Goal: Check status: Check status

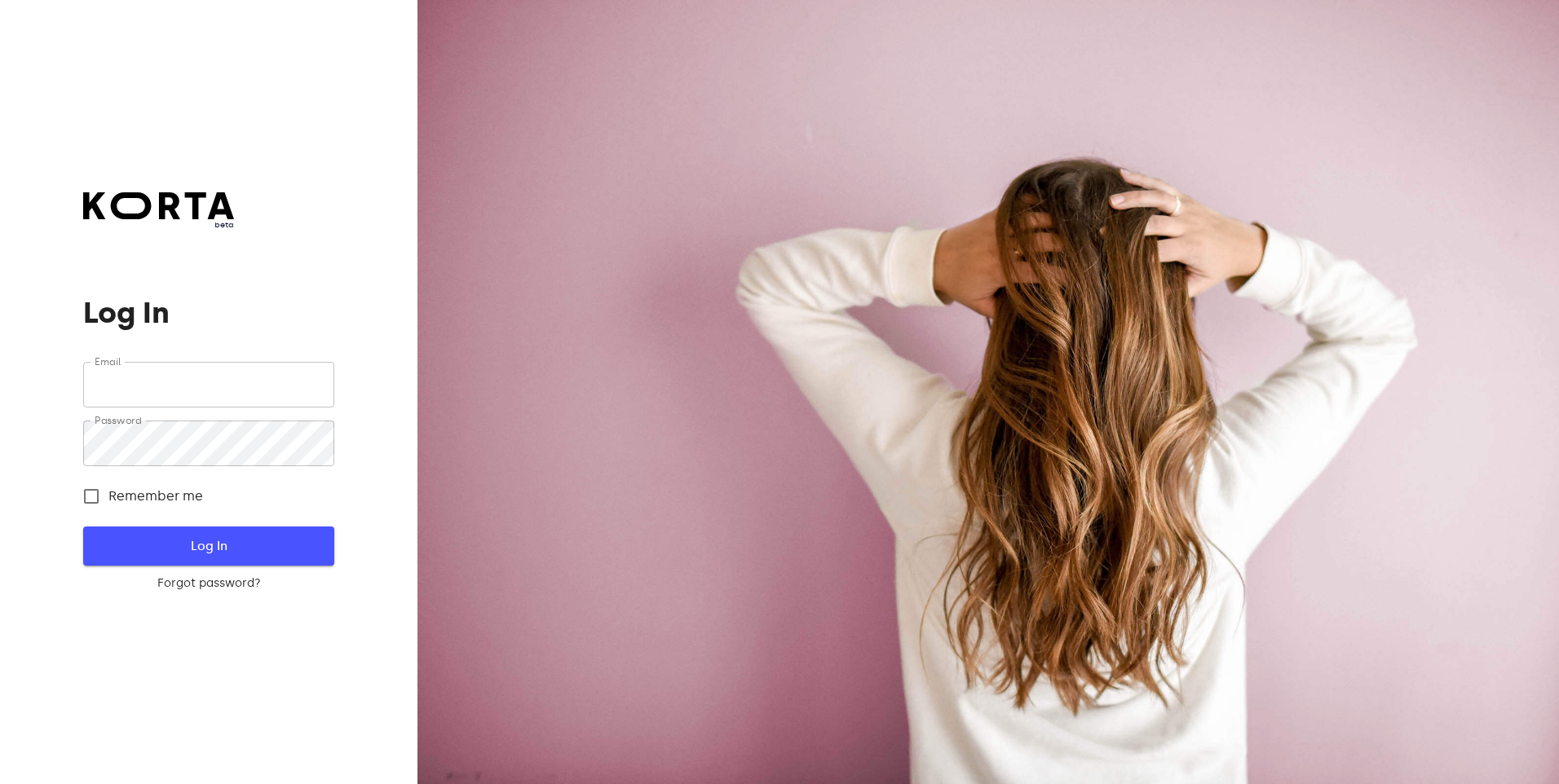
type input "[EMAIL_ADDRESS][DOMAIN_NAME]"
click at [180, 546] on span "Log In" at bounding box center [208, 546] width 198 height 21
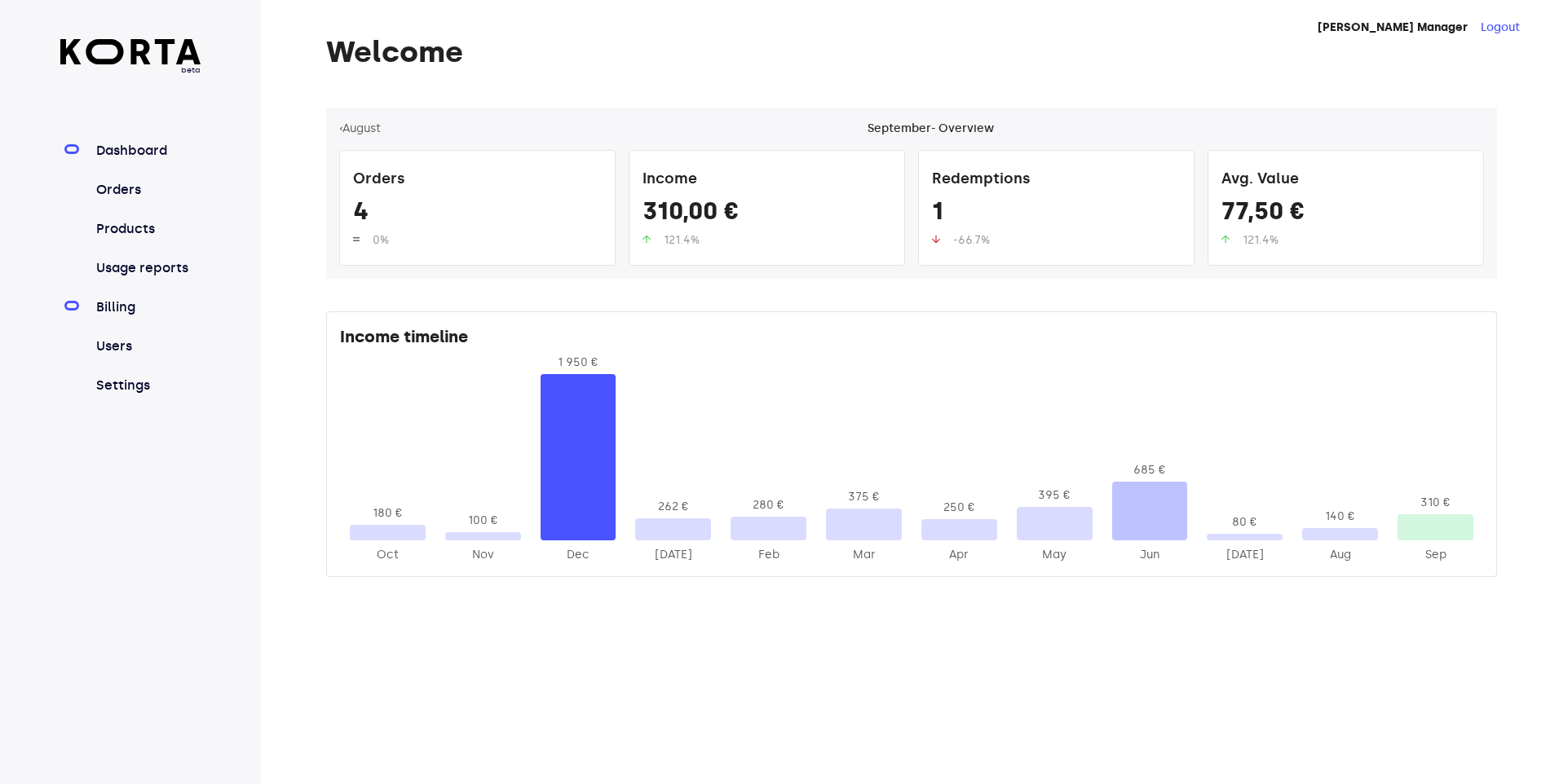
click at [127, 310] on link "Billing" at bounding box center [147, 307] width 108 height 19
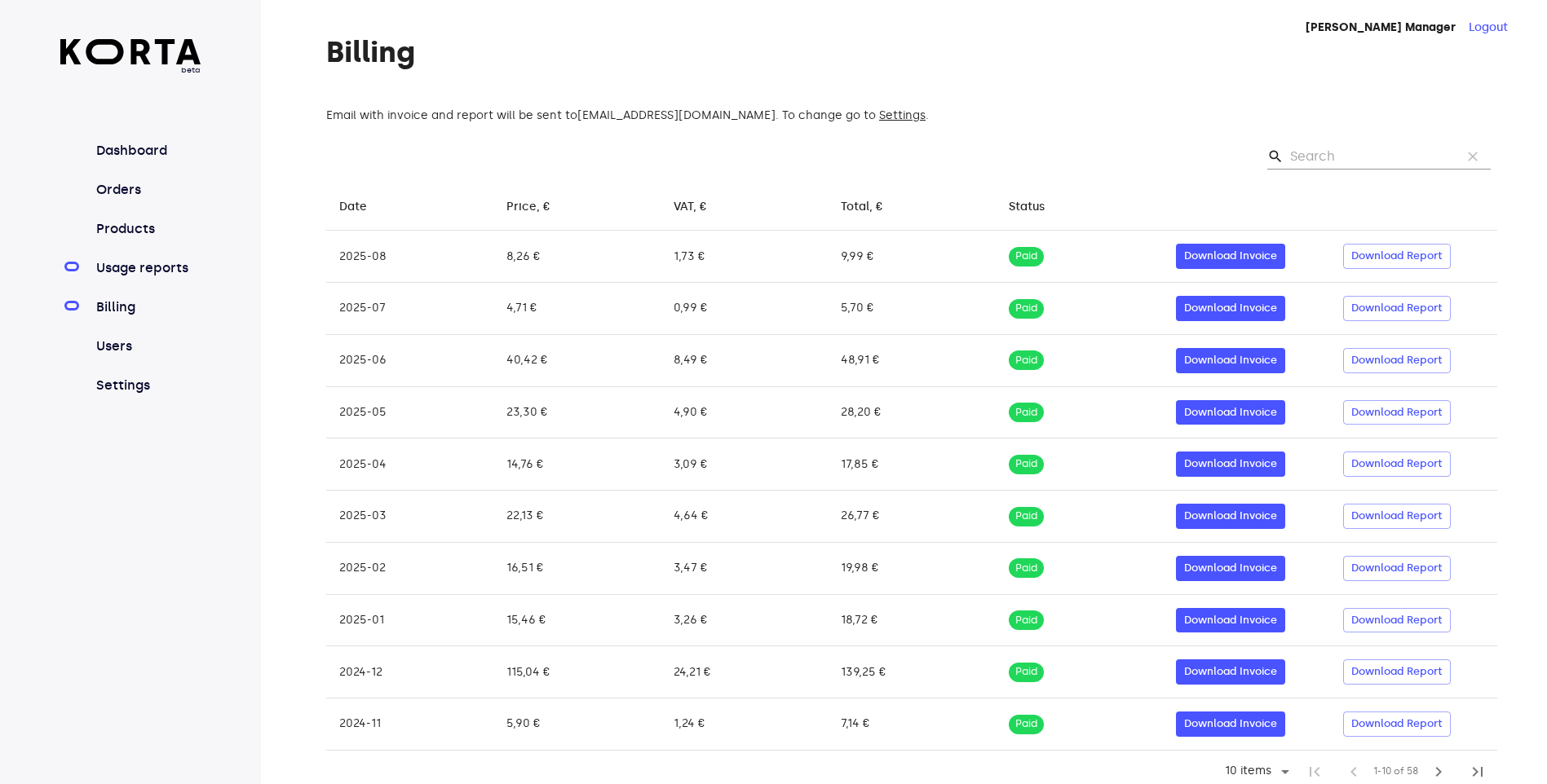
click at [164, 259] on link "Usage reports" at bounding box center [148, 267] width 108 height 19
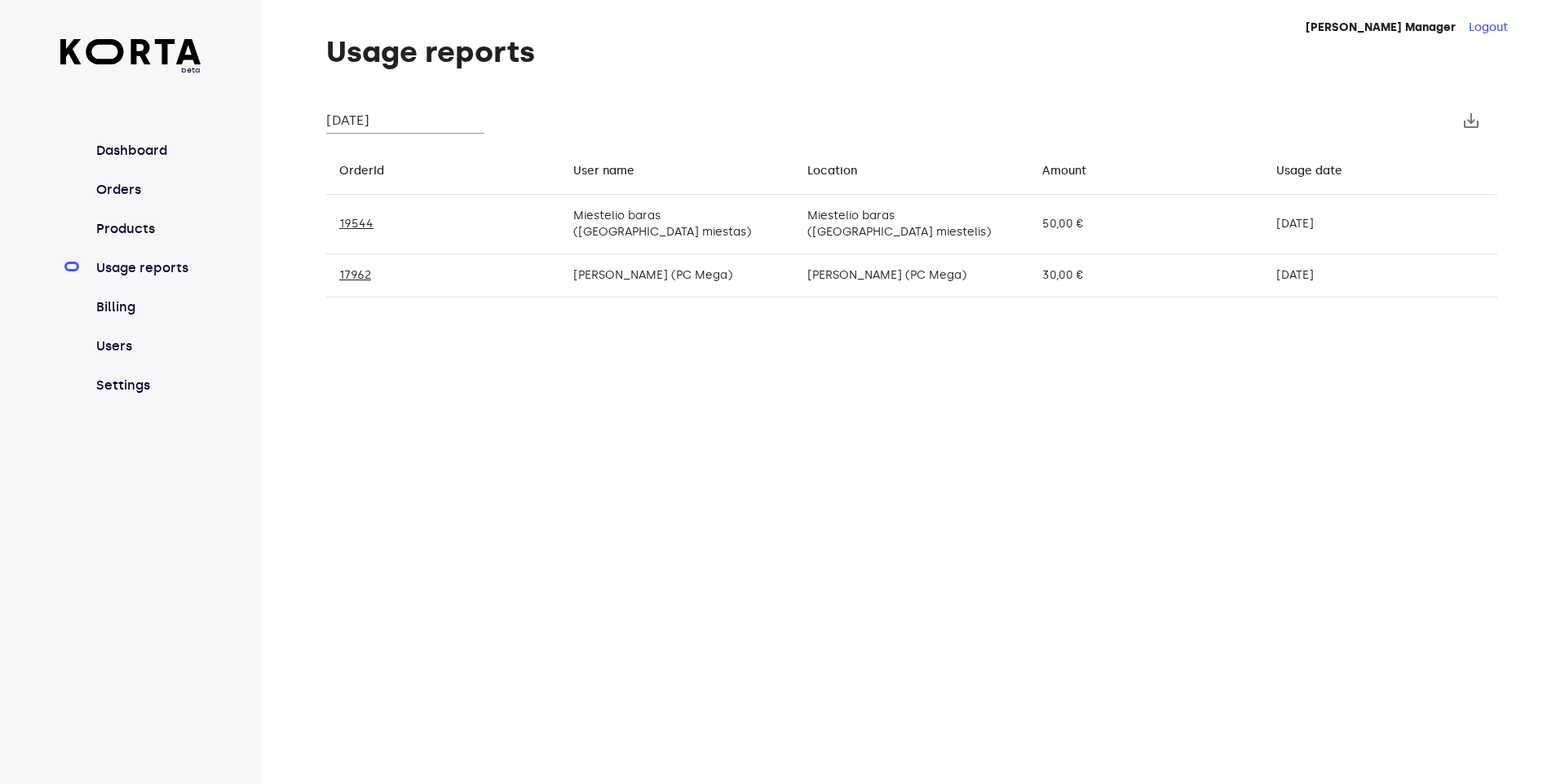
click at [441, 117] on input "[DATE]" at bounding box center [405, 120] width 158 height 26
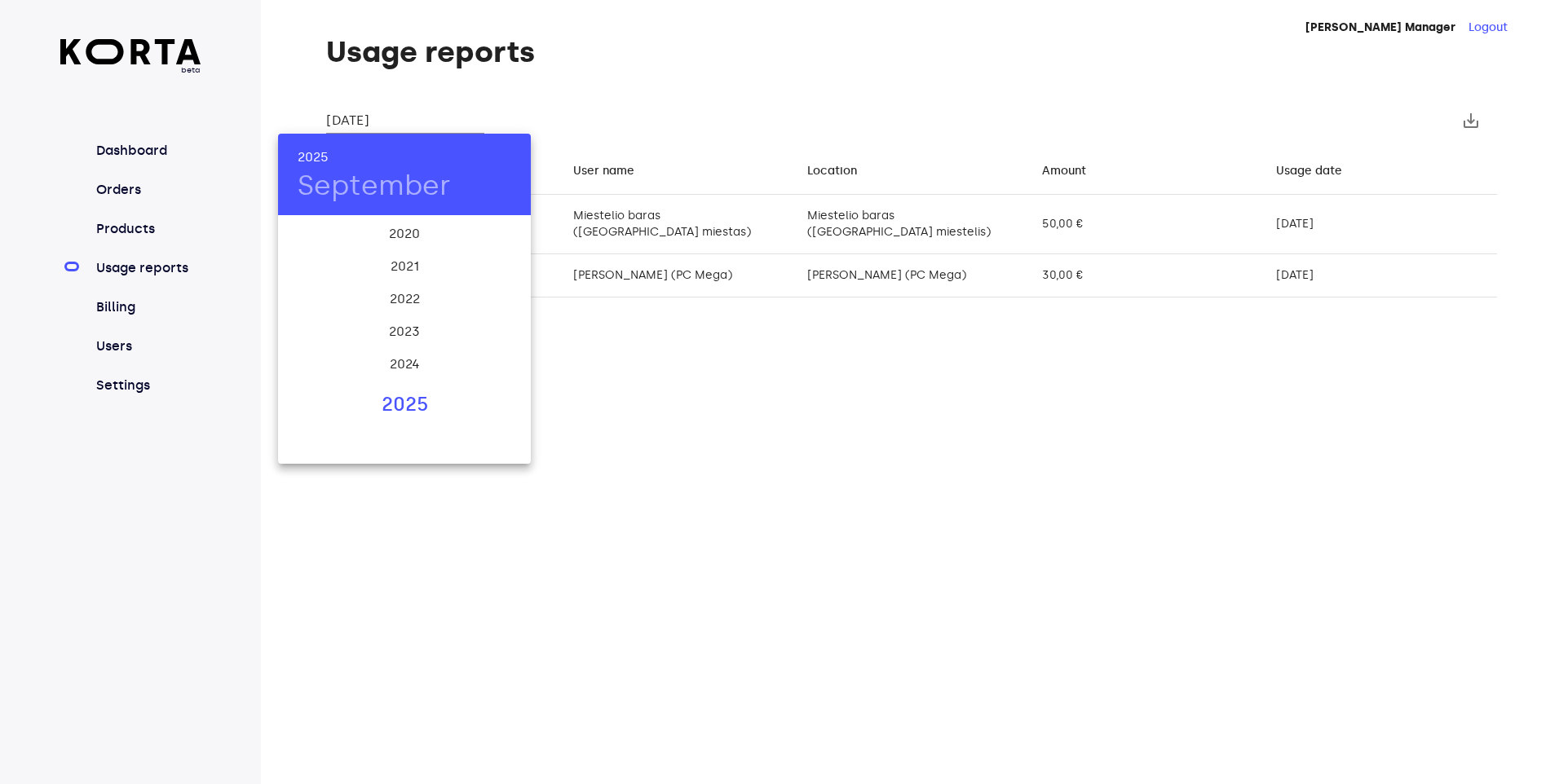
click at [385, 403] on div "2025" at bounding box center [404, 405] width 252 height 32
click at [402, 359] on div "Aug" at bounding box center [403, 370] width 84 height 61
type input "[DATE]"
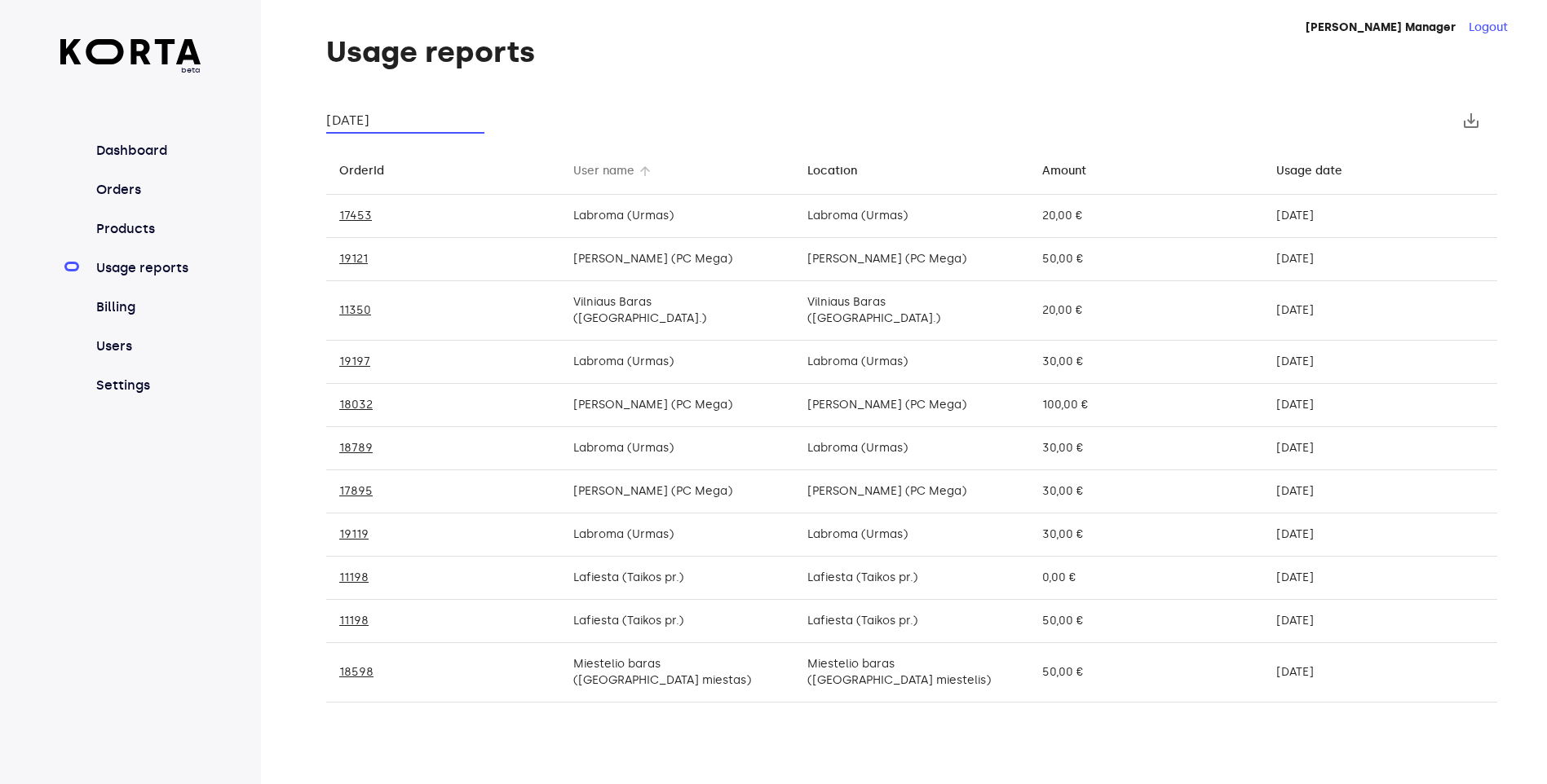
click at [597, 179] on div "User name" at bounding box center [603, 171] width 61 height 19
